Goal: Find specific page/section: Find specific page/section

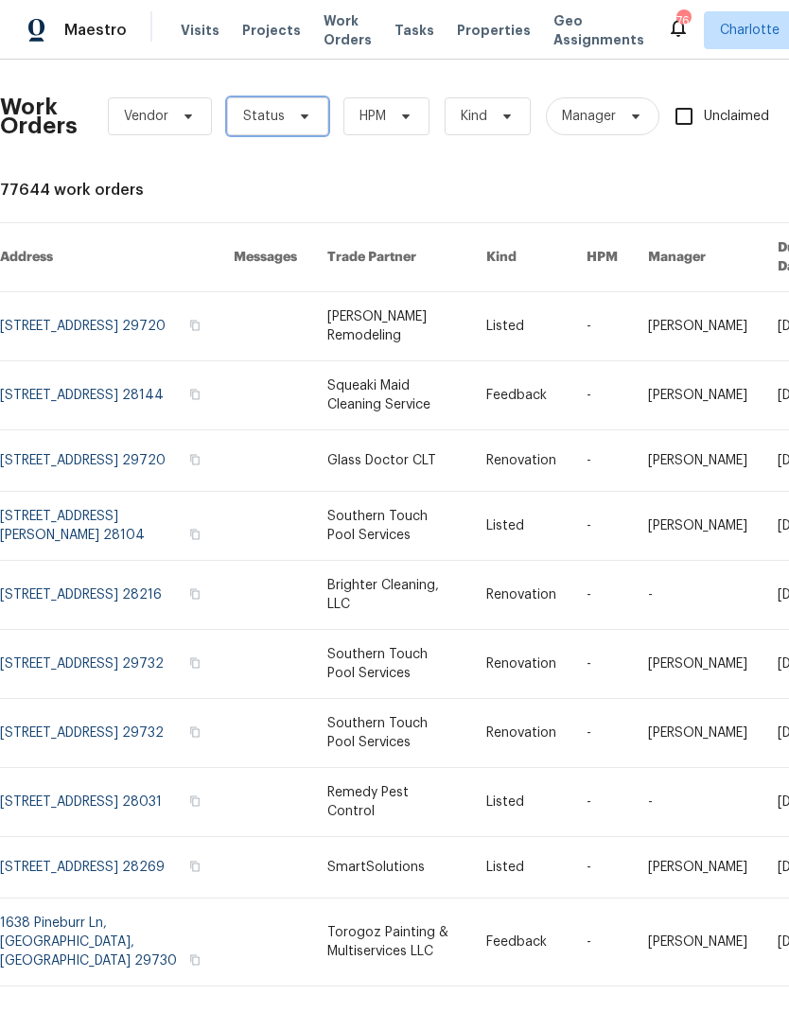
click at [275, 129] on span "Status" at bounding box center [277, 116] width 101 height 38
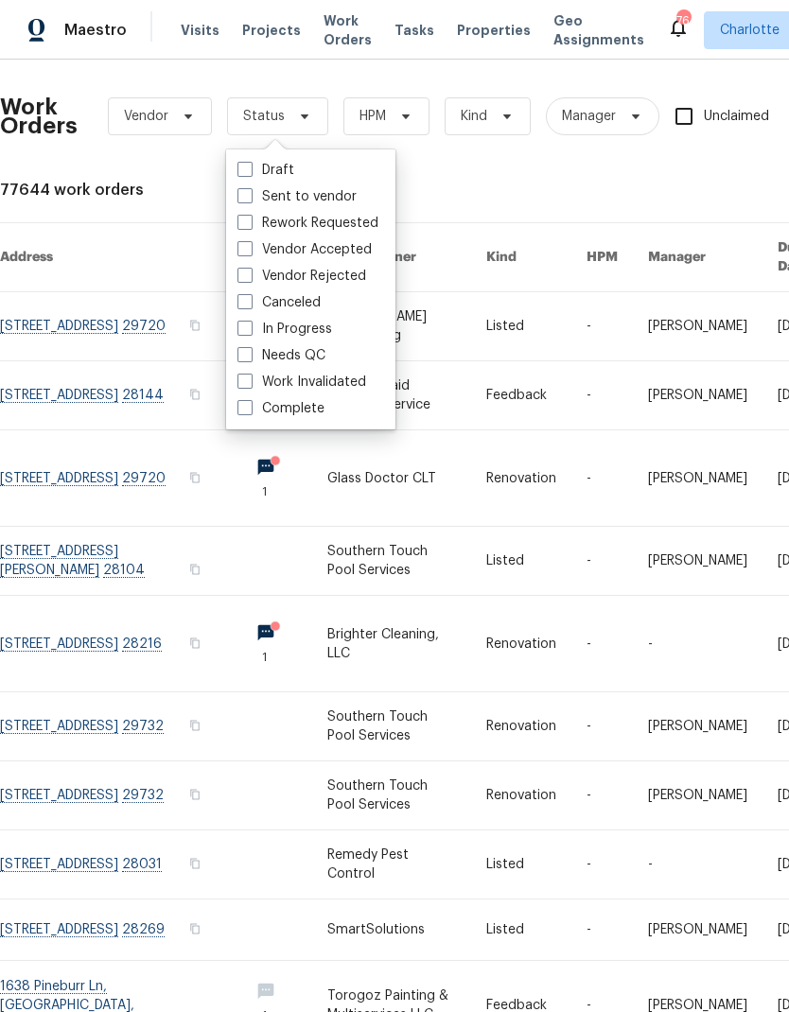
click at [313, 355] on label "Needs QC" at bounding box center [282, 355] width 88 height 19
click at [250, 355] on input "Needs QC" at bounding box center [244, 352] width 12 height 12
checkbox input "true"
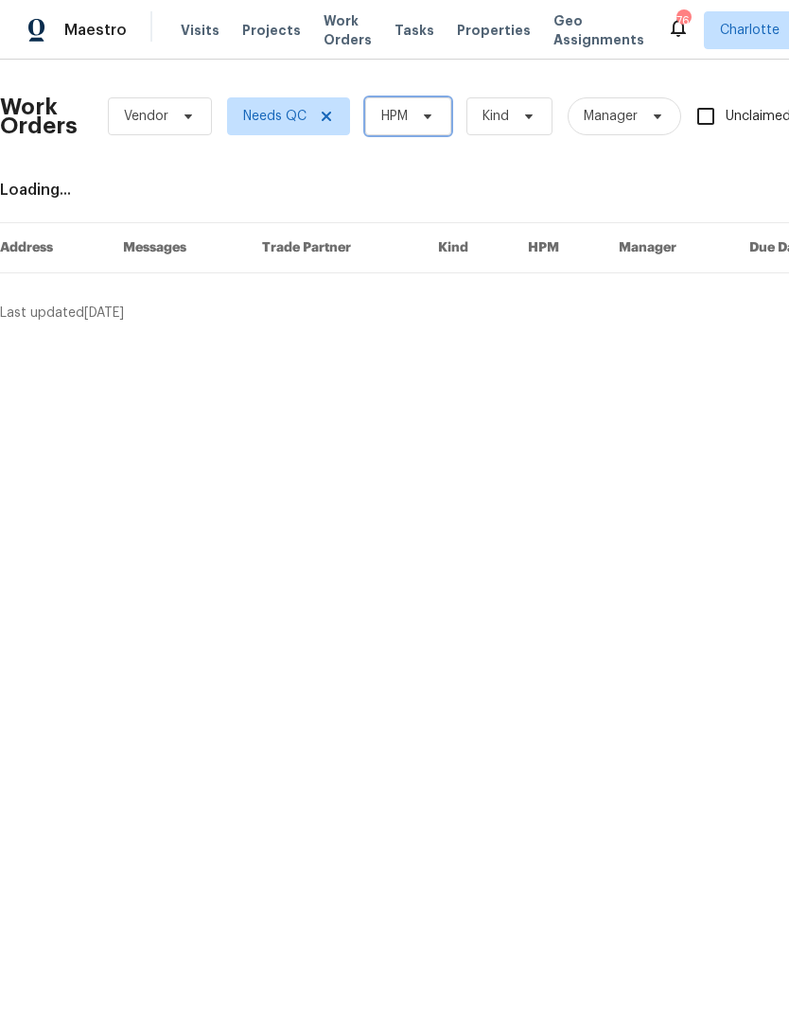
click at [410, 119] on span "HPM" at bounding box center [408, 116] width 86 height 38
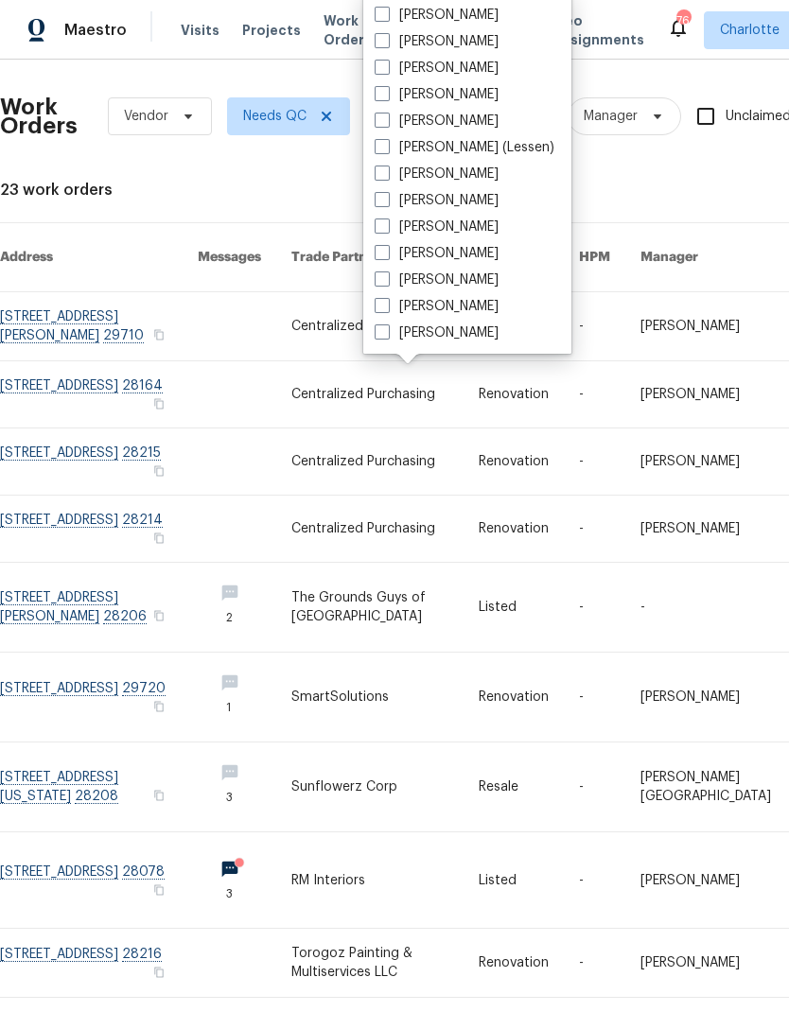
scroll to position [235, 0]
click at [455, 335] on label "[PERSON_NAME]" at bounding box center [437, 333] width 124 height 19
click at [387, 335] on input "[PERSON_NAME]" at bounding box center [381, 330] width 12 height 12
checkbox input "true"
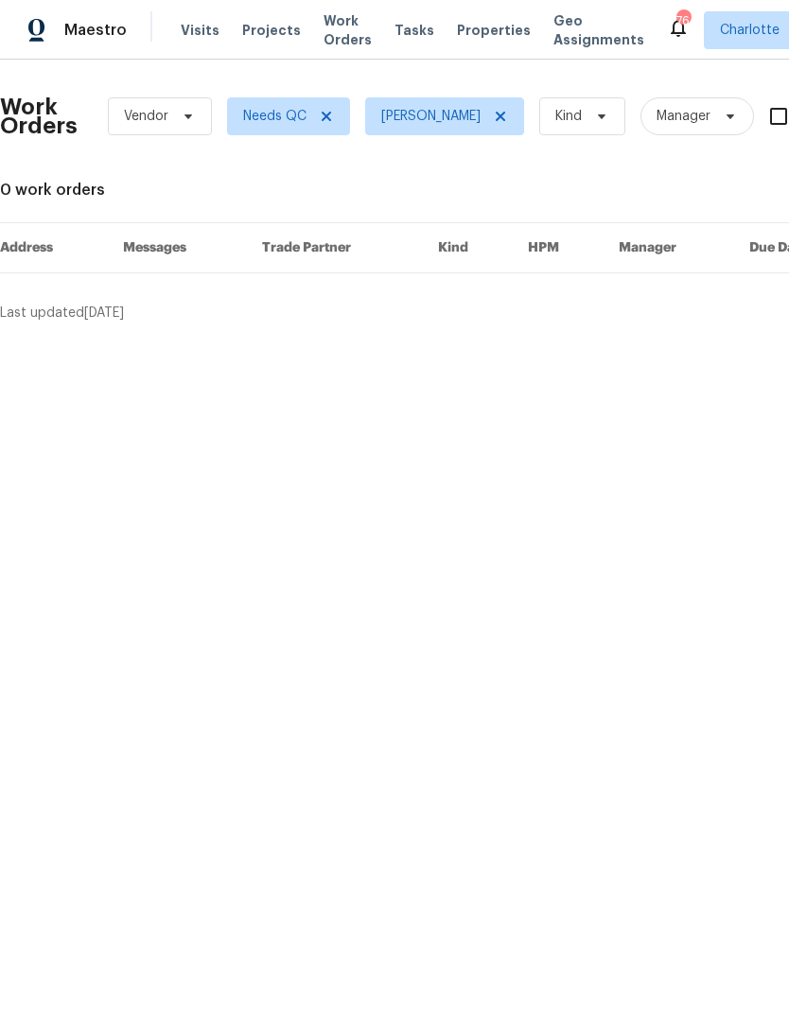
click at [96, 25] on span "Maestro" at bounding box center [95, 30] width 62 height 19
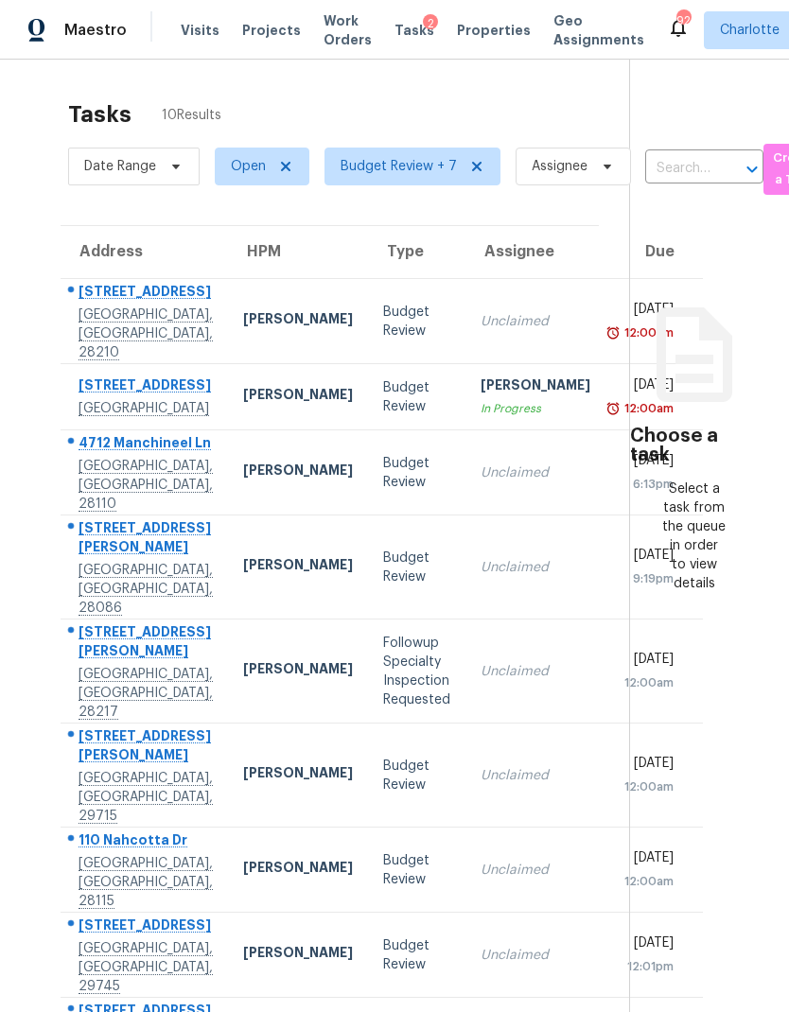
click at [730, 757] on section "Choose a task Select a task from the queue in order to view details" at bounding box center [694, 630] width 130 height 1141
